Goal: Information Seeking & Learning: Find specific fact

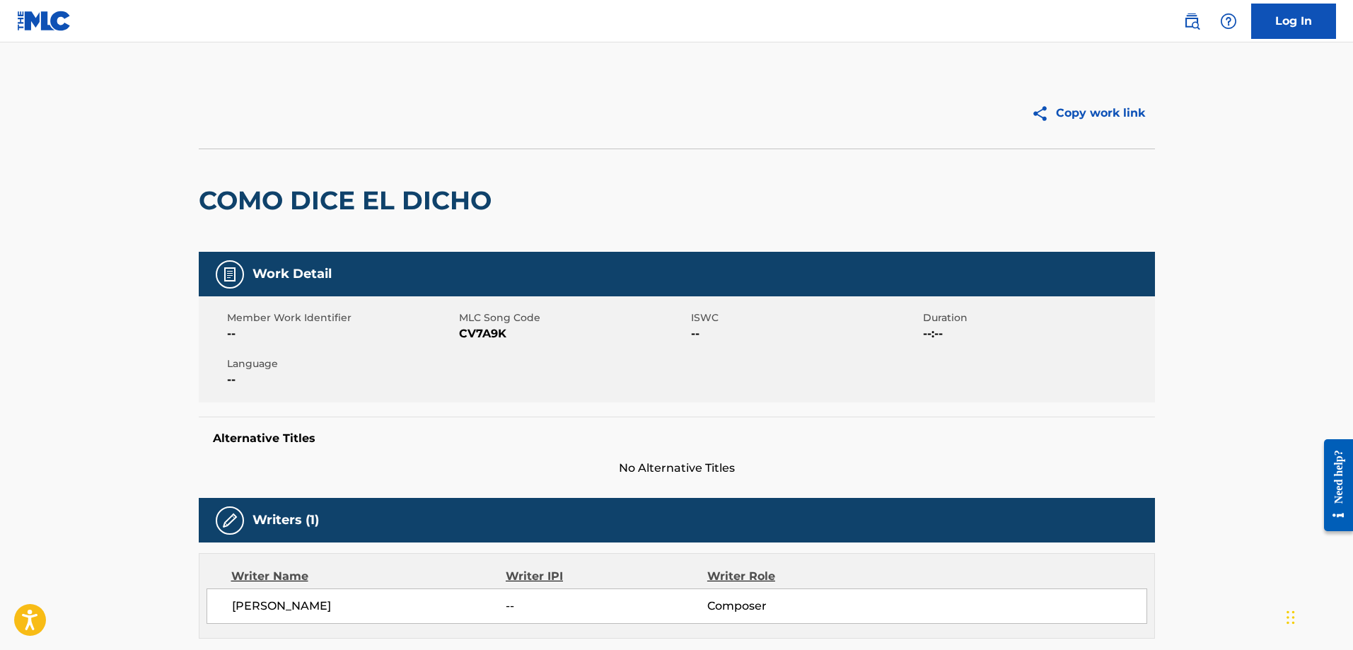
click at [46, 21] on img at bounding box center [44, 21] width 54 height 21
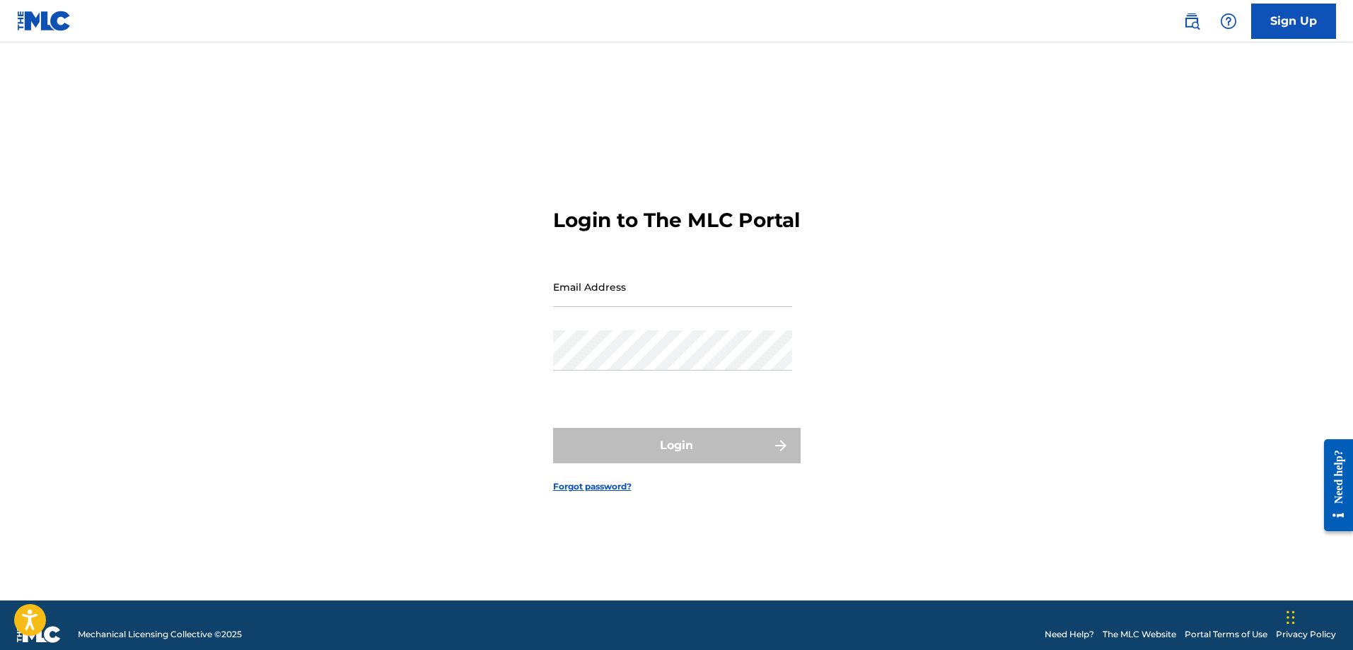
click at [1191, 23] on img at bounding box center [1192, 21] width 17 height 17
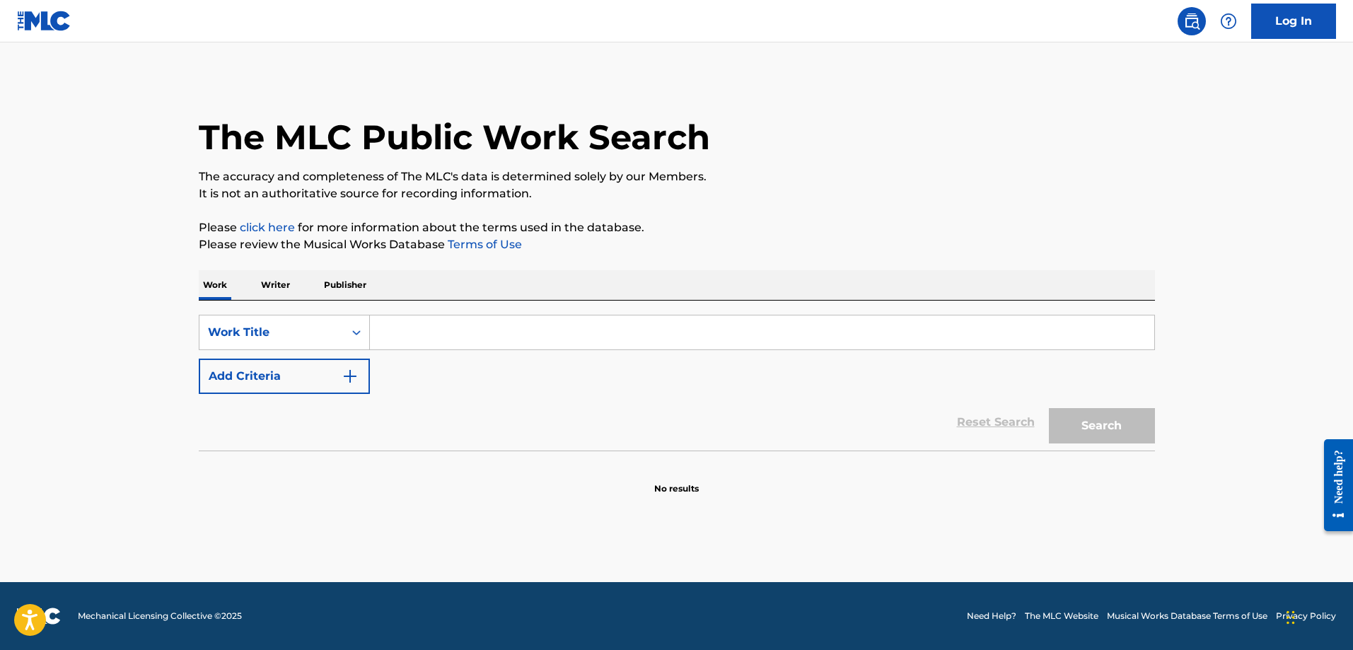
click at [478, 340] on input "Search Form" at bounding box center [762, 333] width 785 height 34
paste input "[PERSON_NAME]"
click at [1049, 408] on button "Search" at bounding box center [1102, 425] width 106 height 35
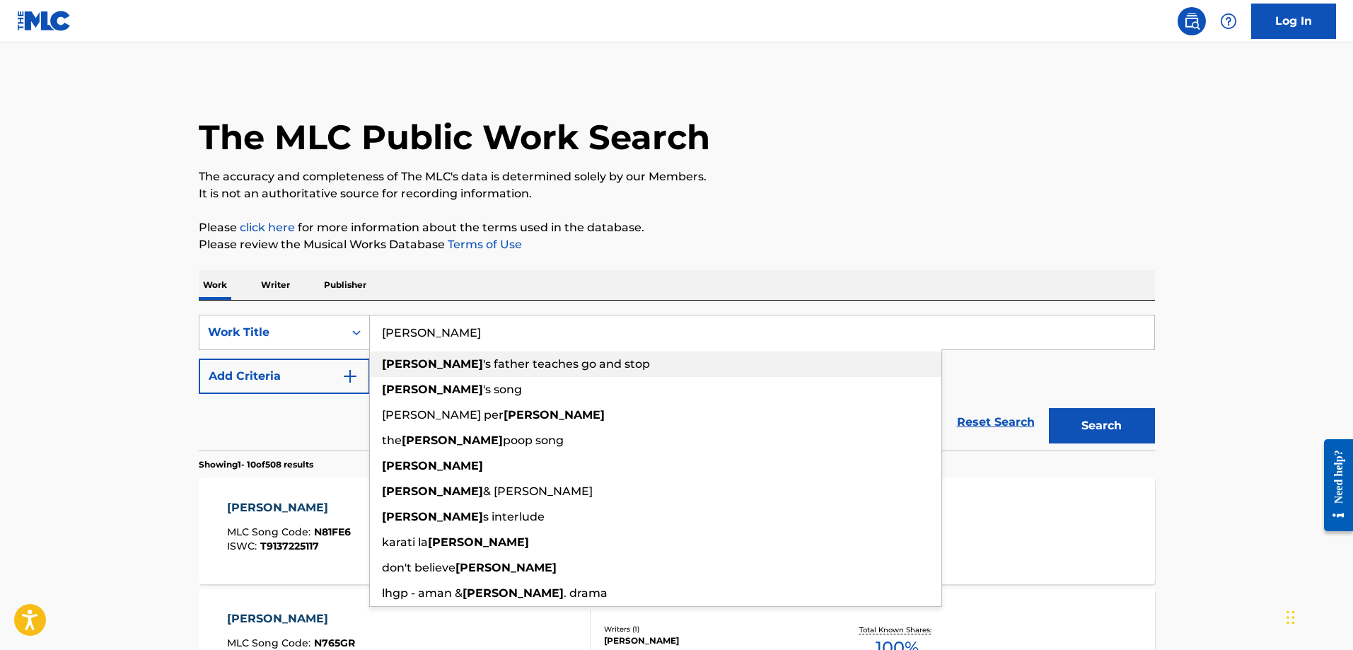
type input "[PERSON_NAME]'s father teaches go and stop"
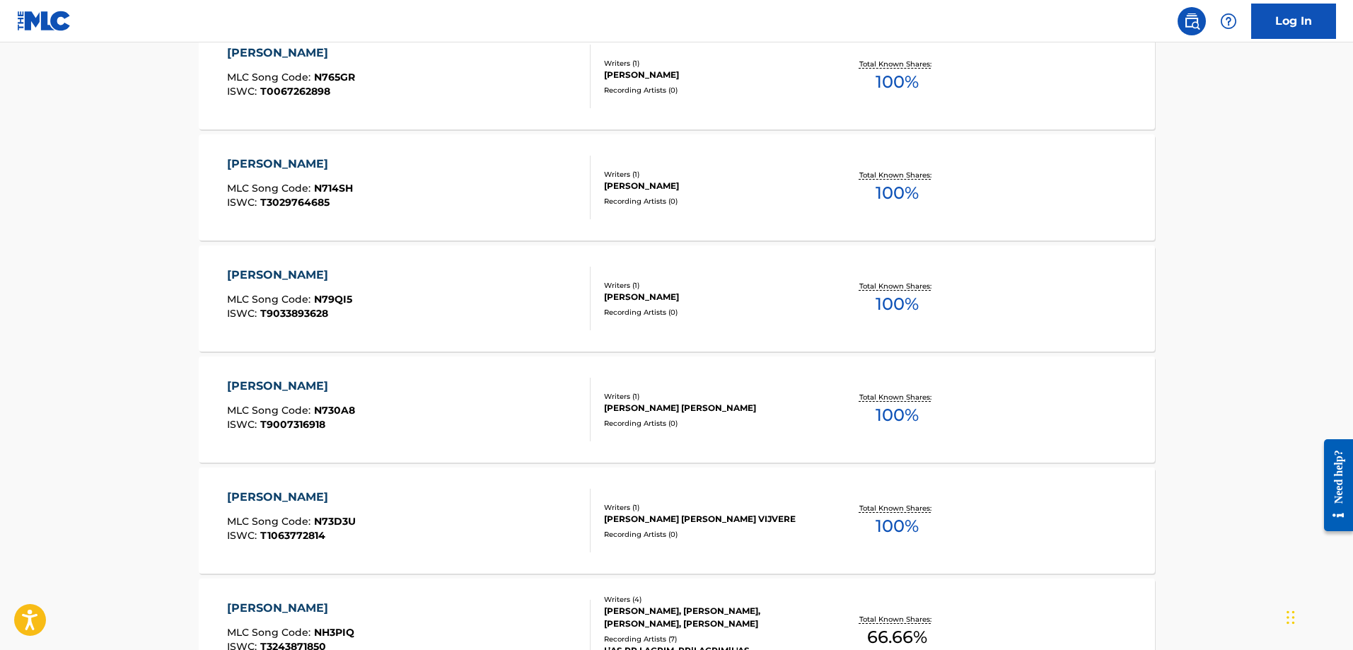
scroll to position [141, 0]
